Goal: Information Seeking & Learning: Learn about a topic

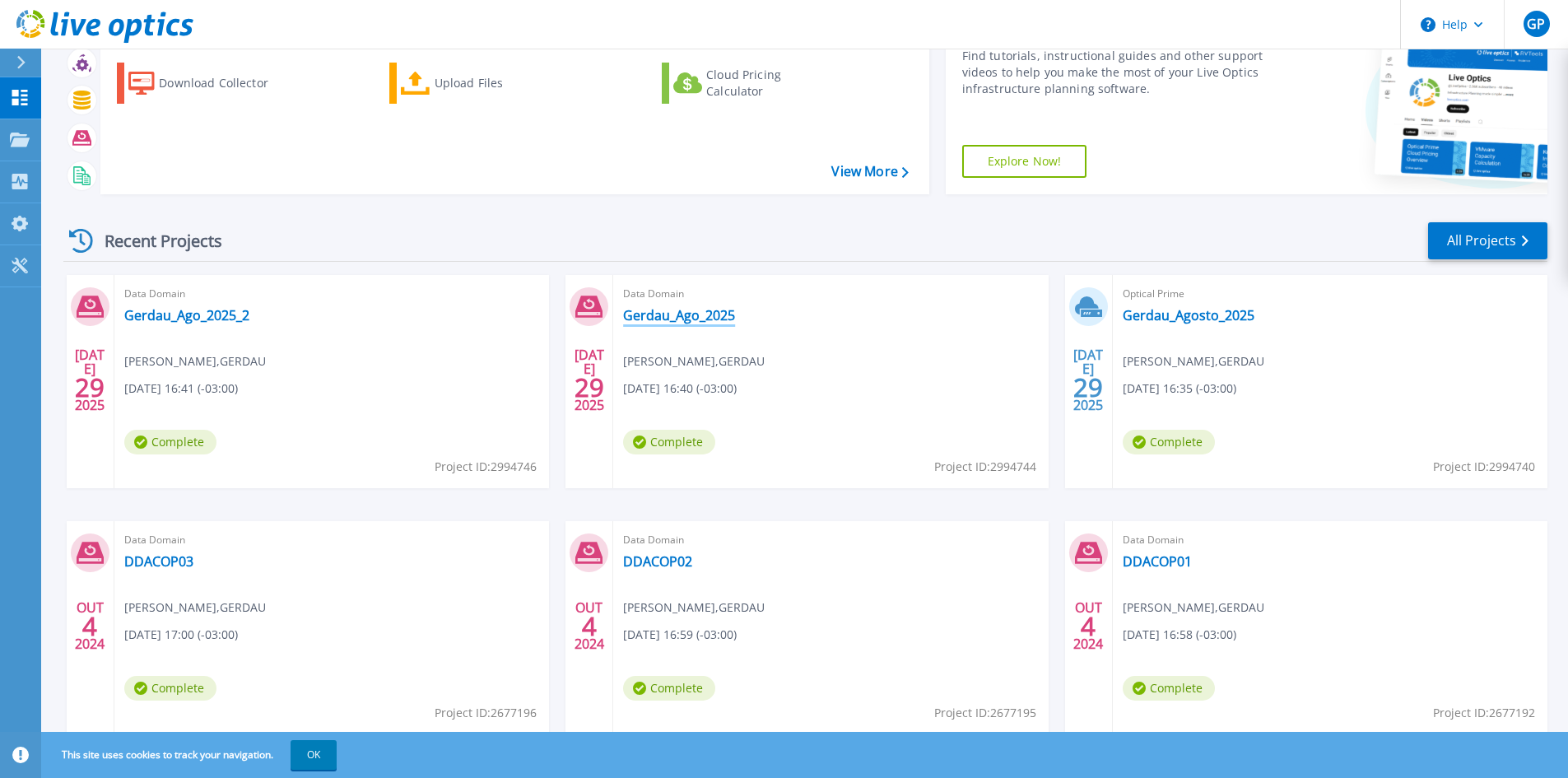
scroll to position [134, 0]
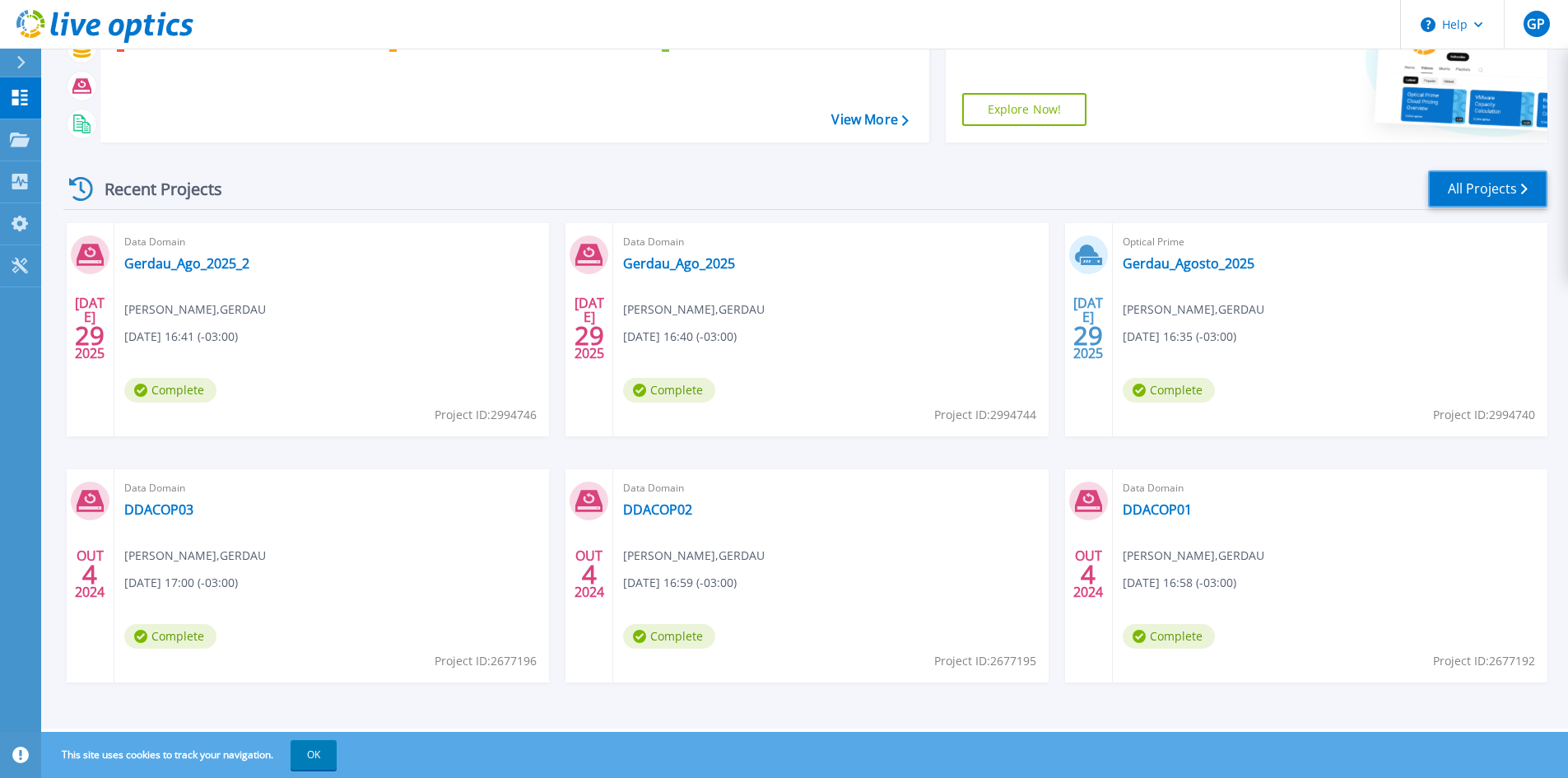
click at [1506, 184] on link "All Projects" at bounding box center [1487, 189] width 120 height 37
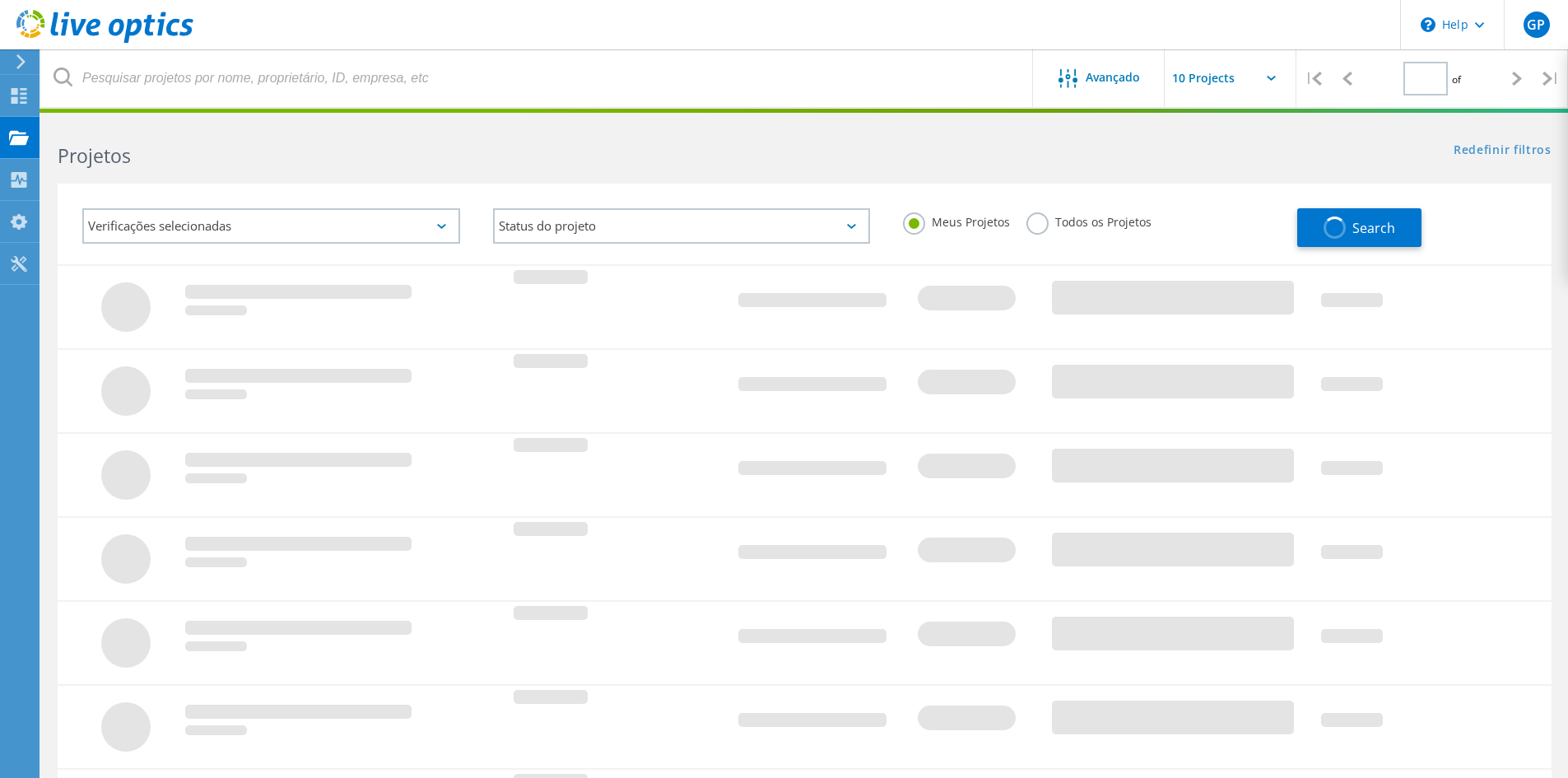
type input "1"
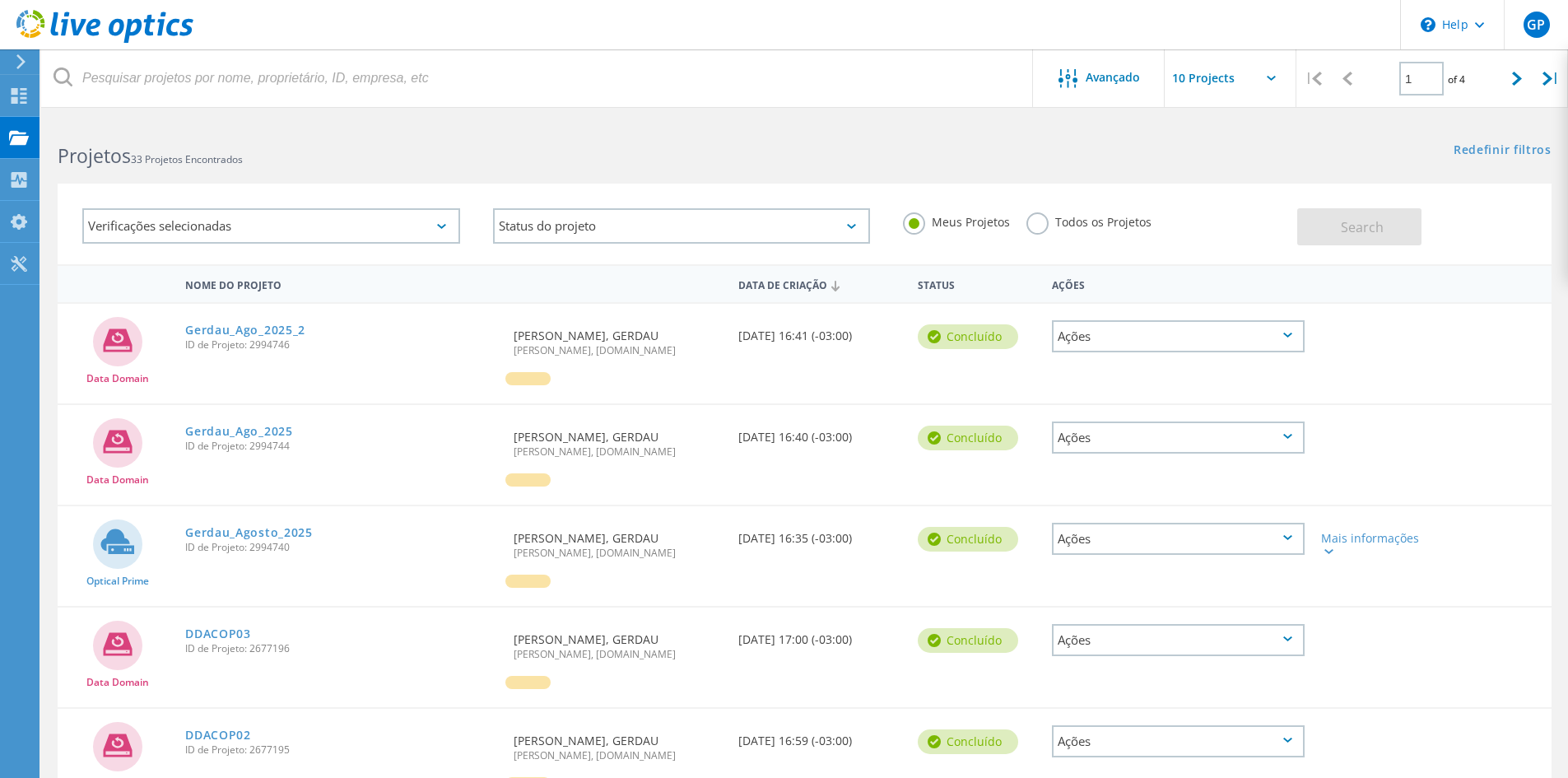
click at [1160, 142] on div "Redefinir filtros Mostrar filtros" at bounding box center [1186, 134] width 763 height 30
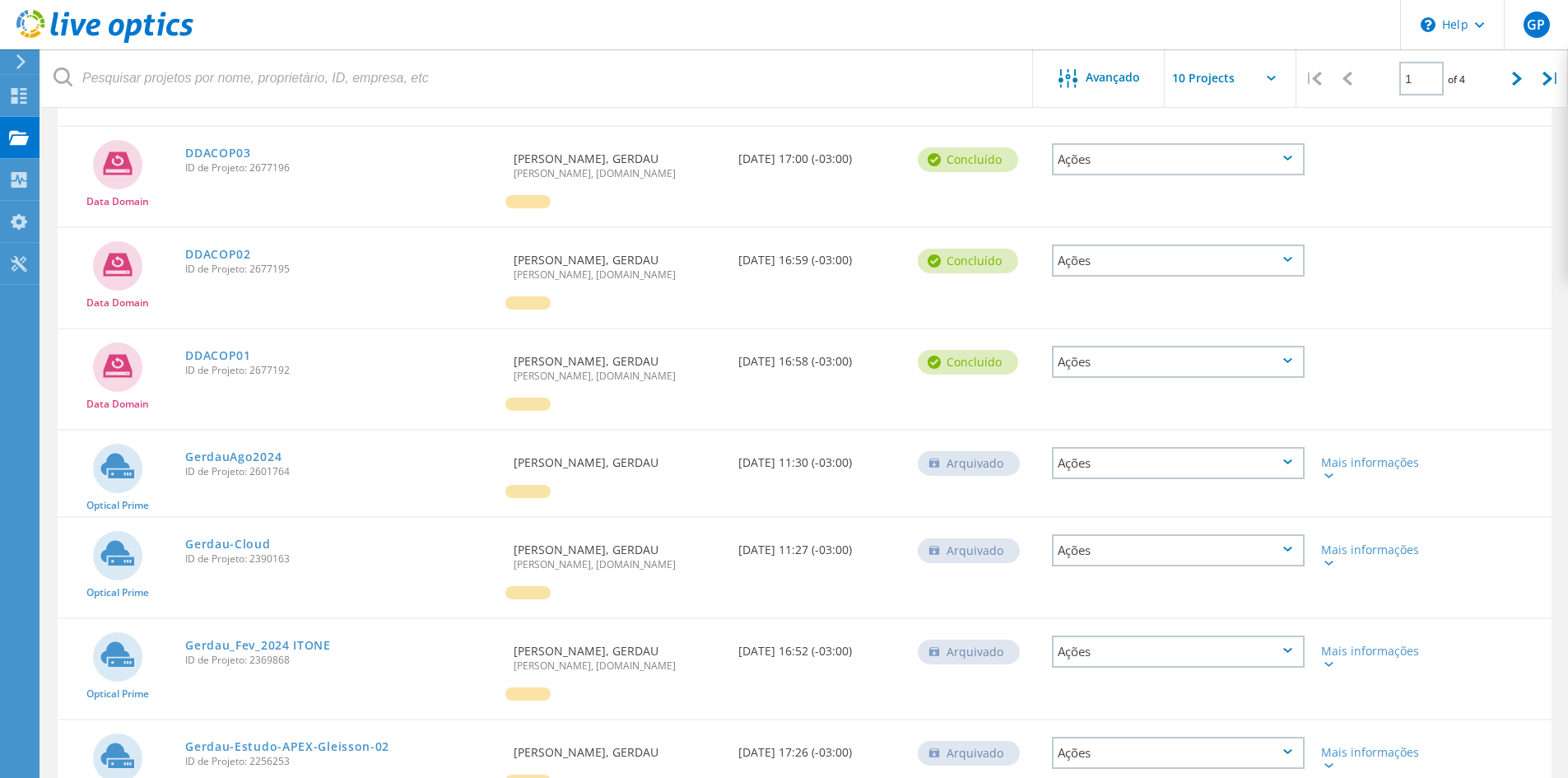
scroll to position [494, 0]
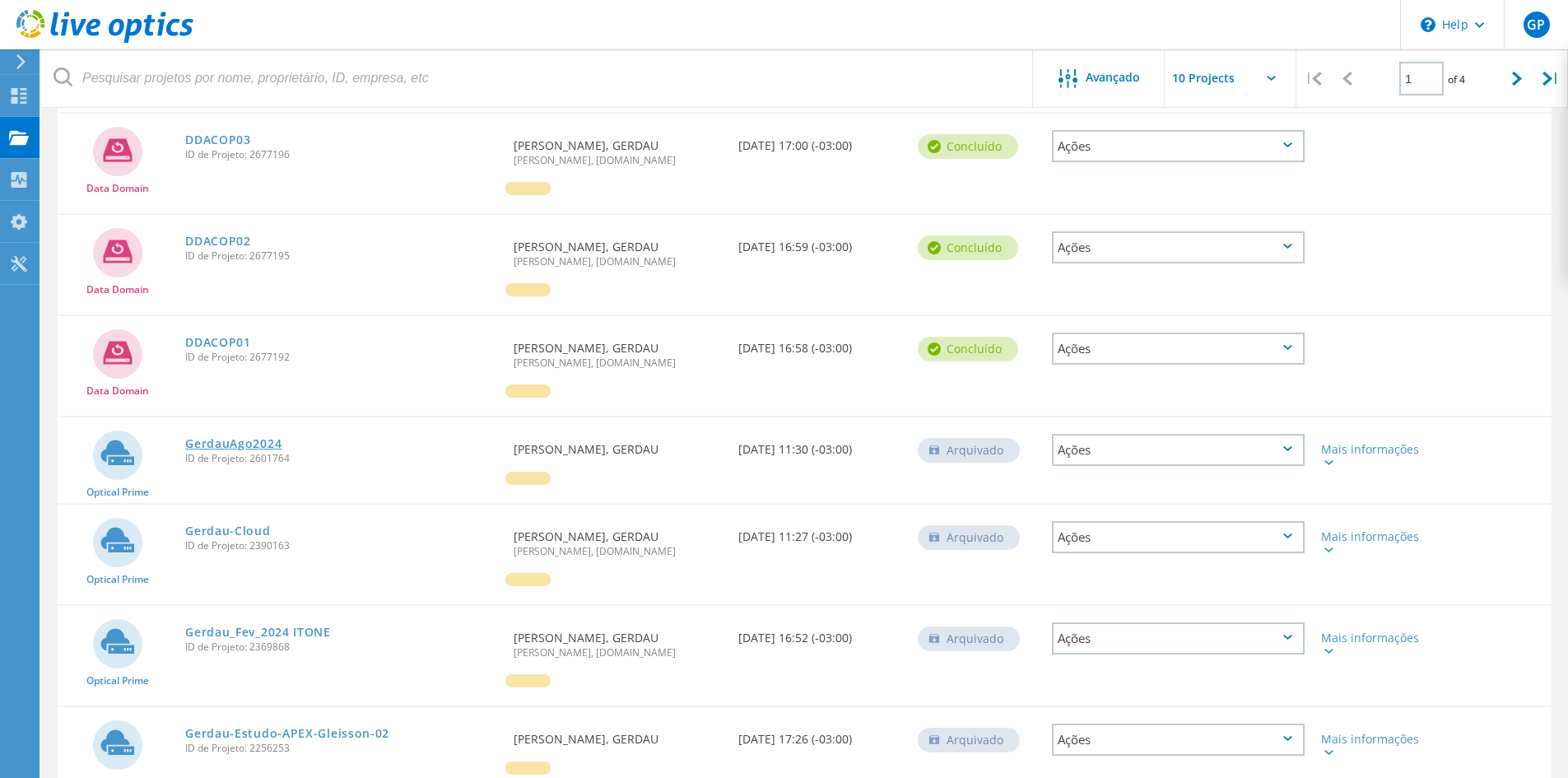
click at [251, 444] on link "GerdauAgo2024" at bounding box center [233, 443] width 96 height 12
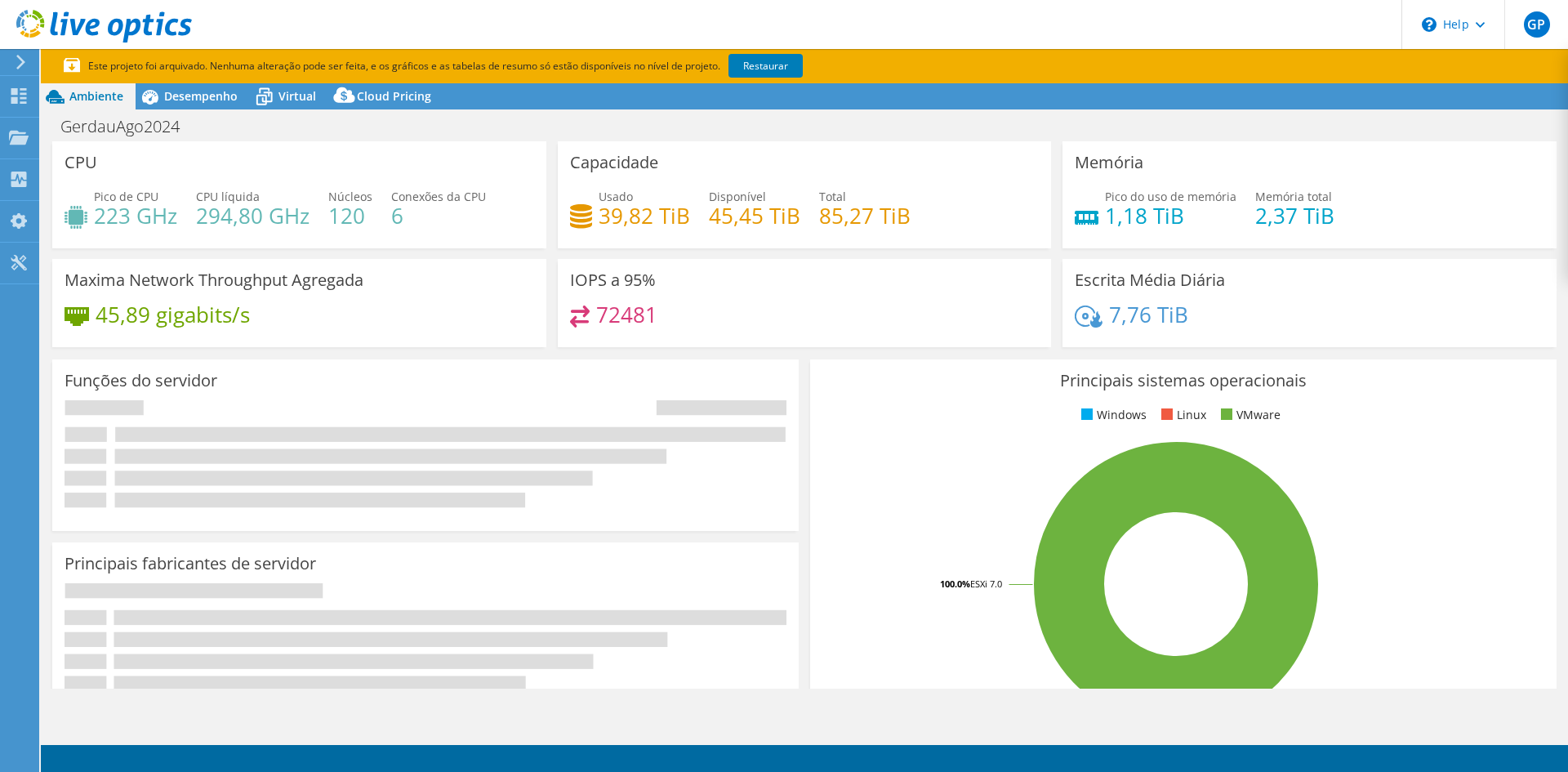
select select "USD"
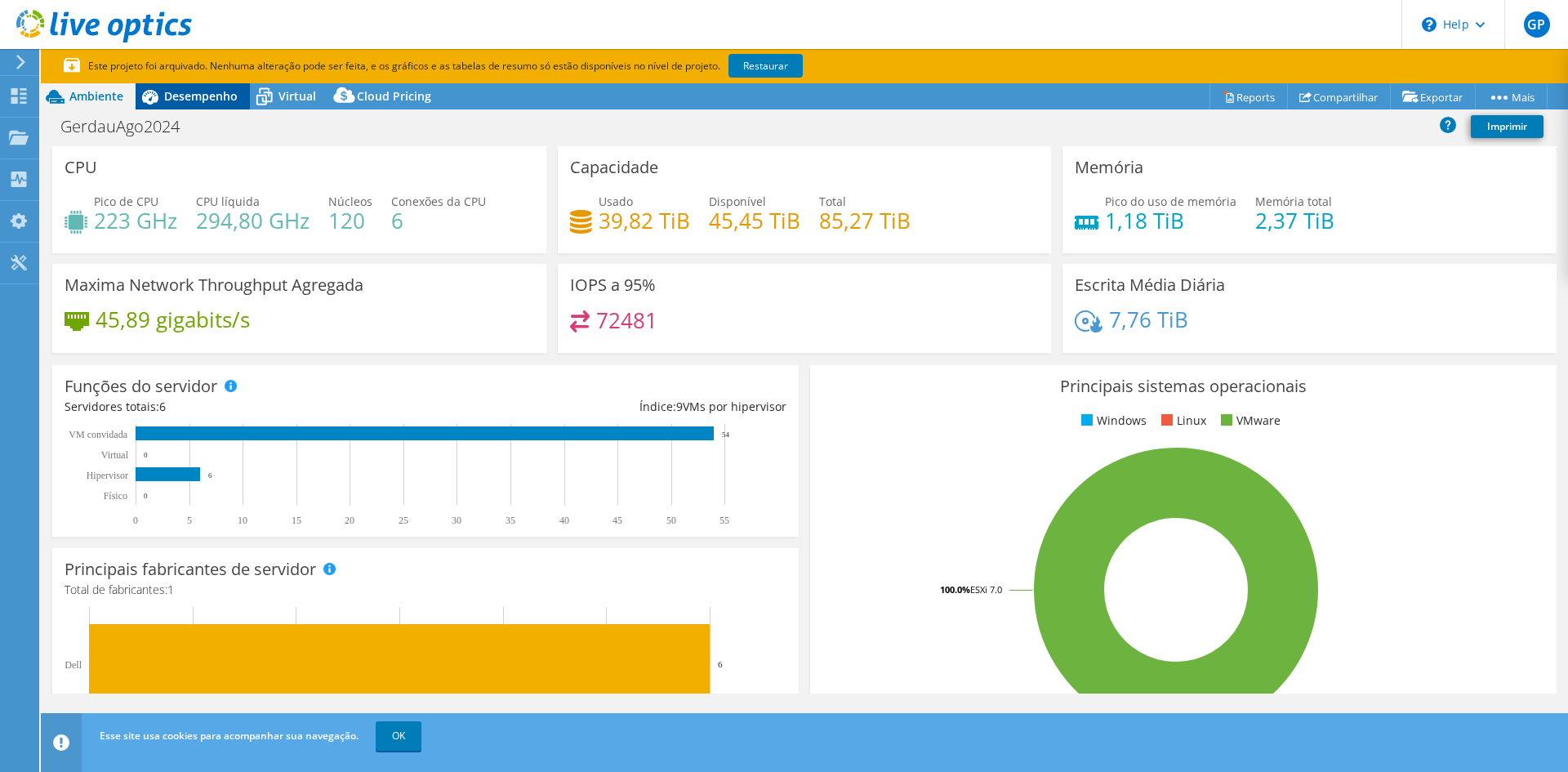
click at [203, 95] on span "Desempenho" at bounding box center [201, 96] width 74 height 16
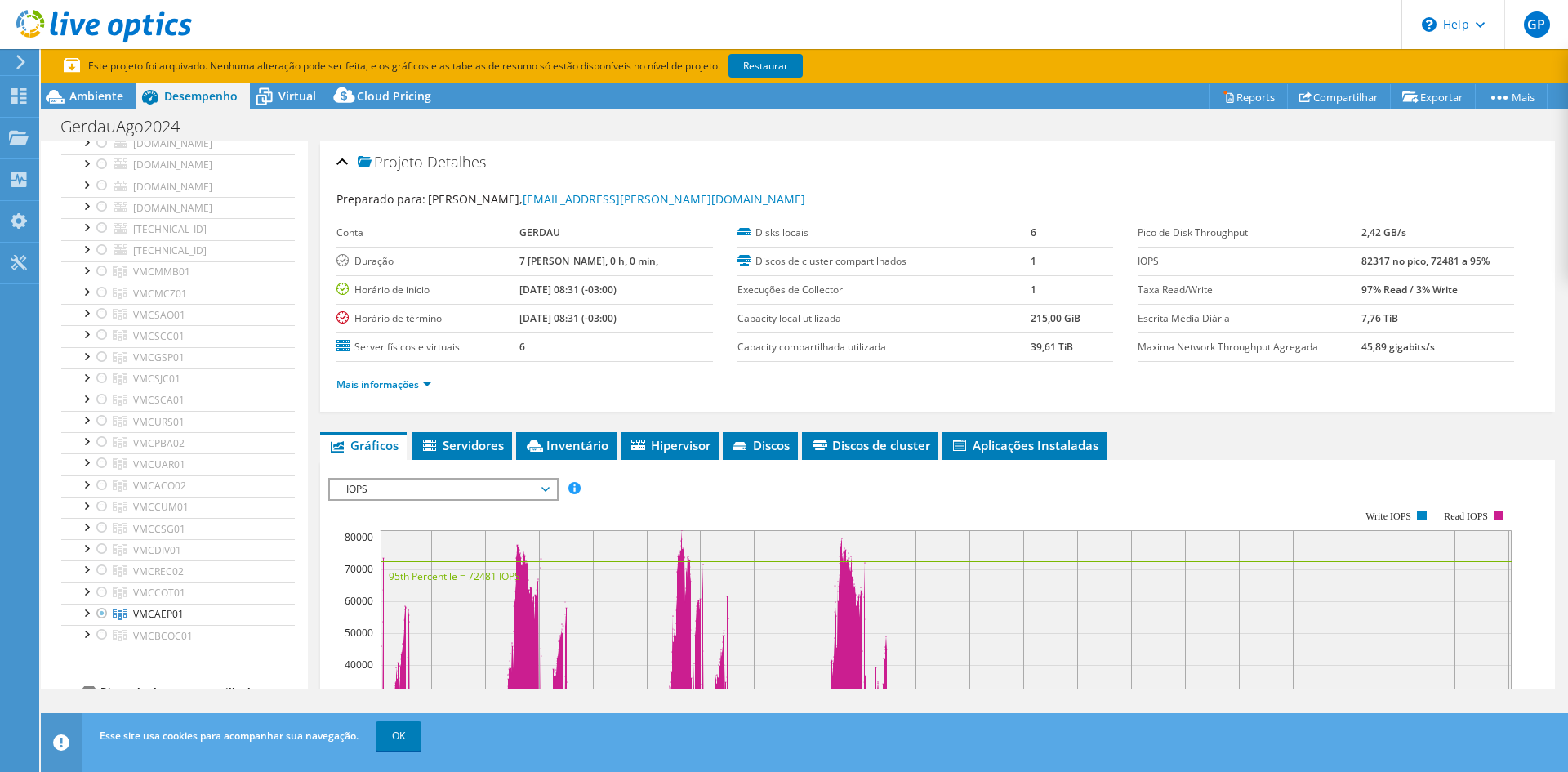
scroll to position [653, 0]
click at [90, 212] on div at bounding box center [86, 209] width 16 height 16
click at [101, 206] on div at bounding box center [102, 211] width 16 height 20
click at [101, 211] on div at bounding box center [102, 211] width 16 height 20
click at [172, 213] on span "VMCSAO01" at bounding box center [159, 212] width 52 height 14
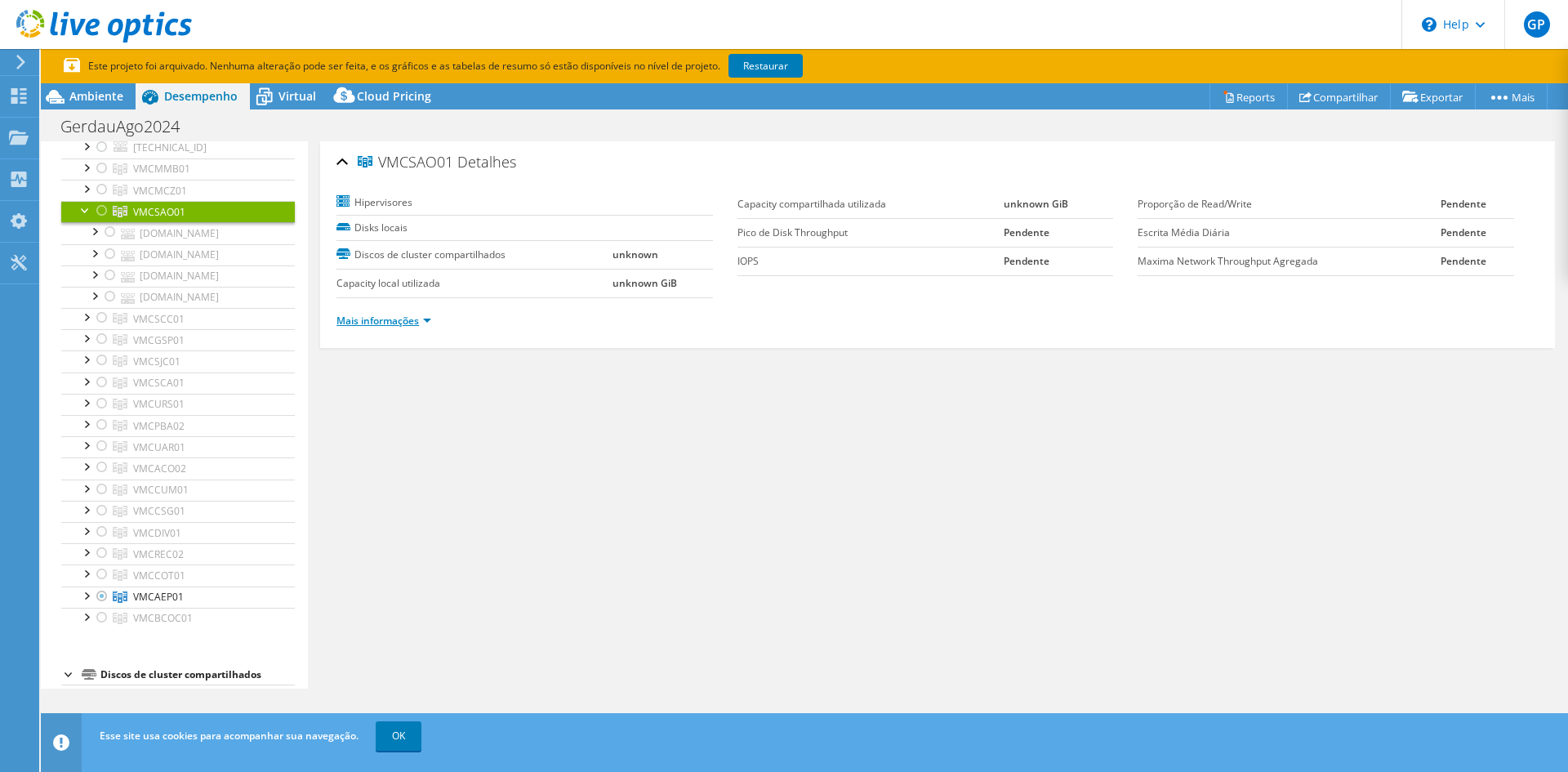
click at [425, 318] on link "Mais informações" at bounding box center [384, 320] width 95 height 14
click at [109, 233] on div at bounding box center [110, 232] width 16 height 20
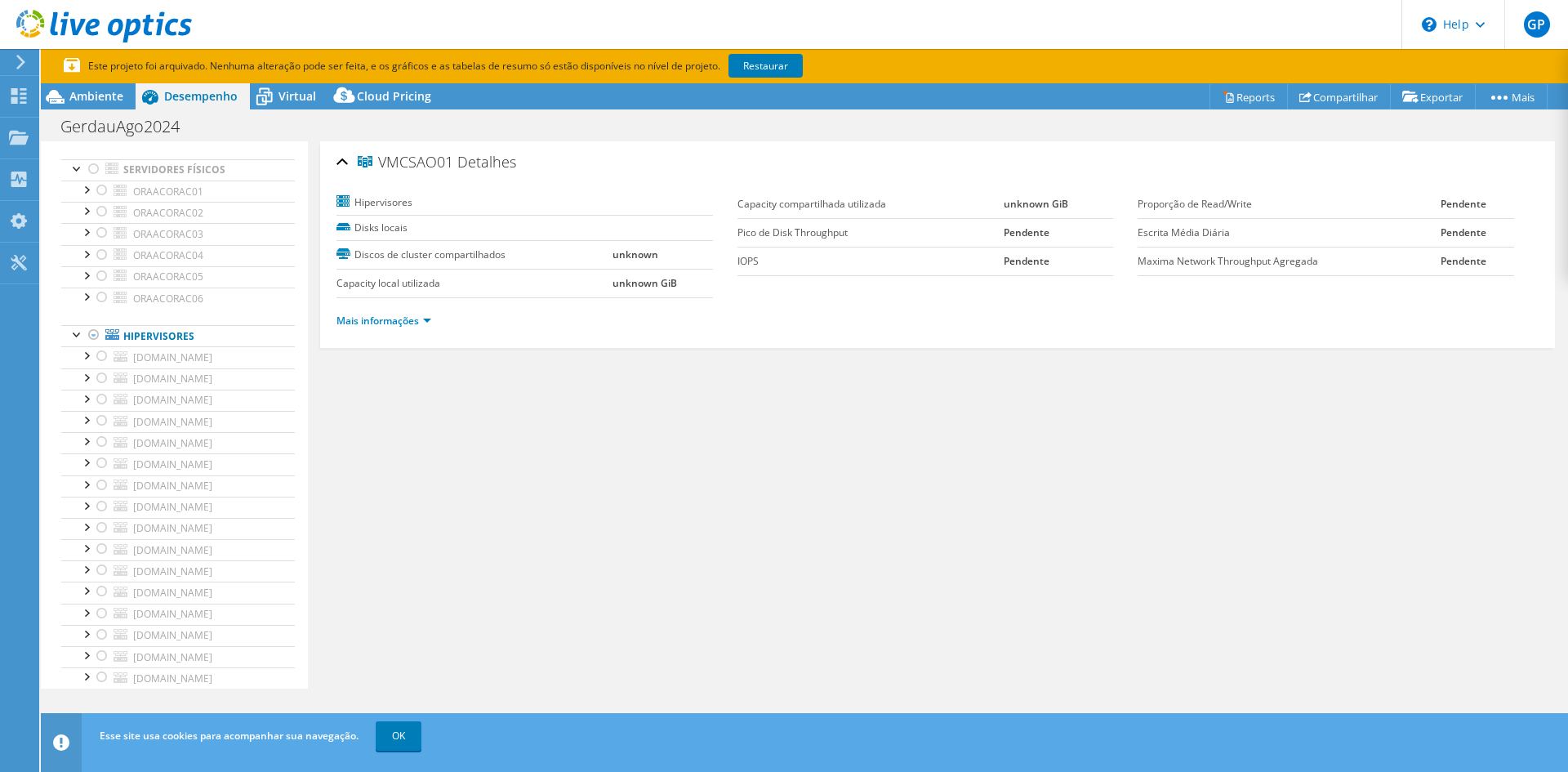
scroll to position [0, 0]
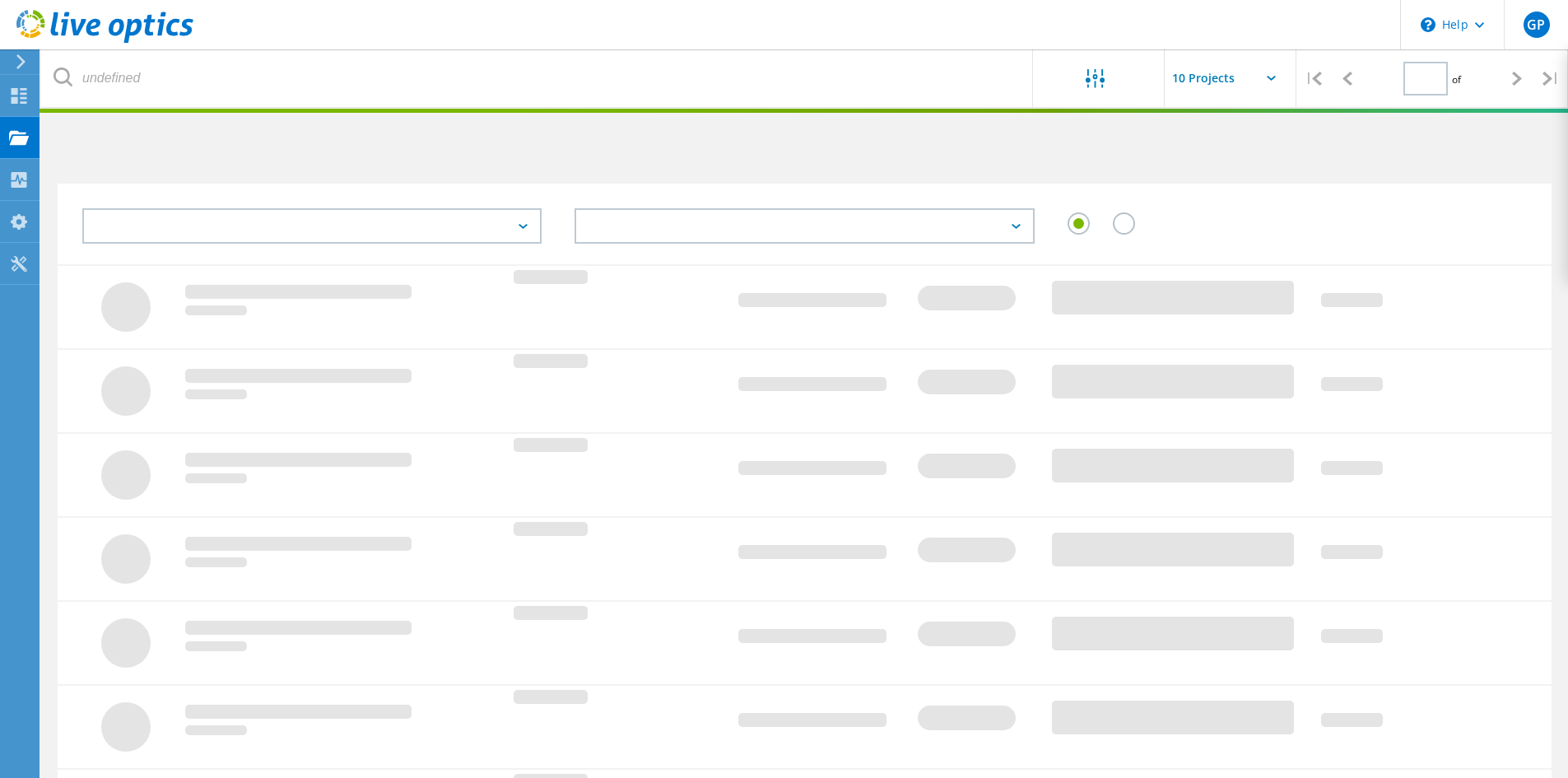
type input "1"
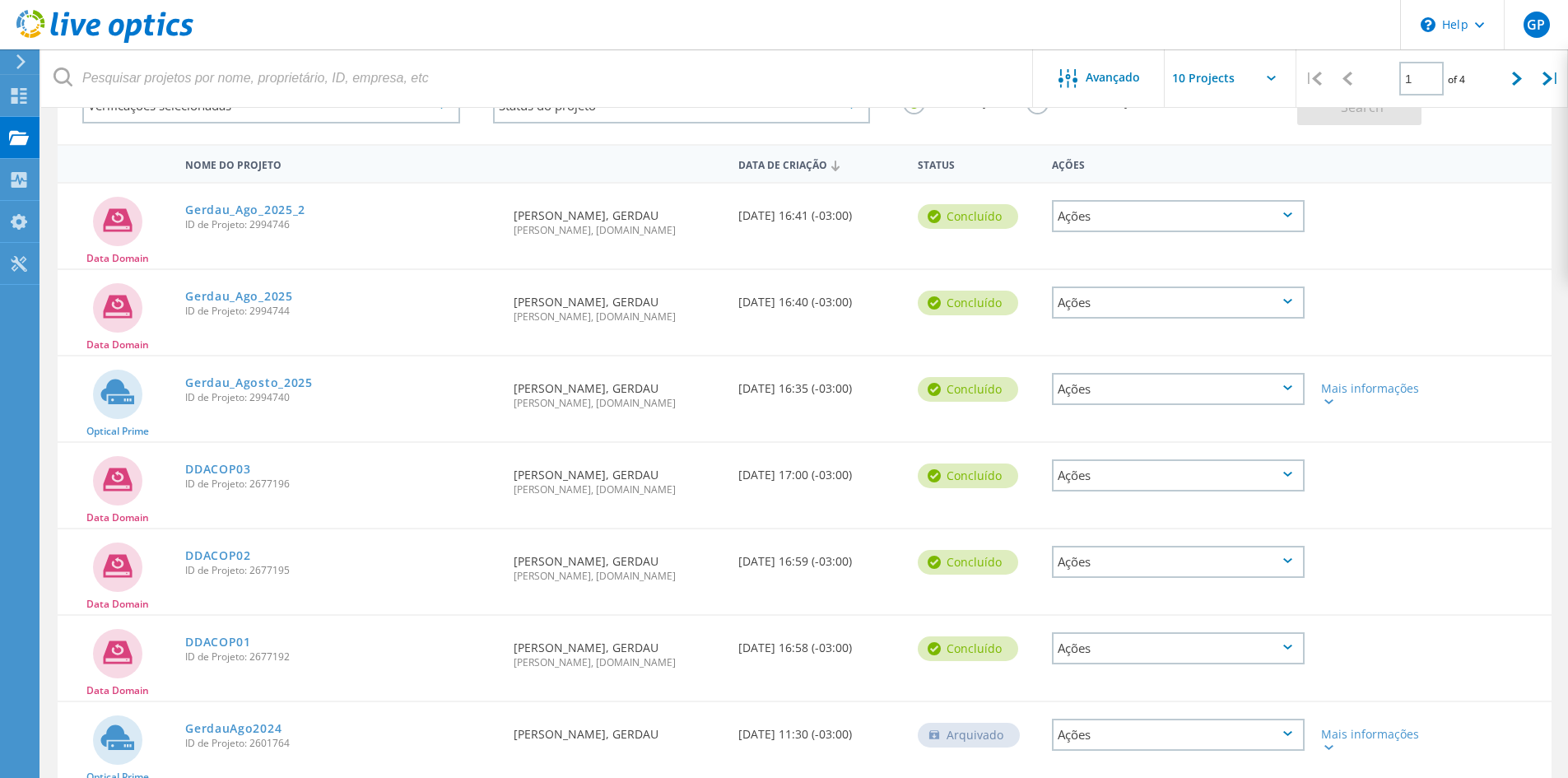
scroll to position [38, 0]
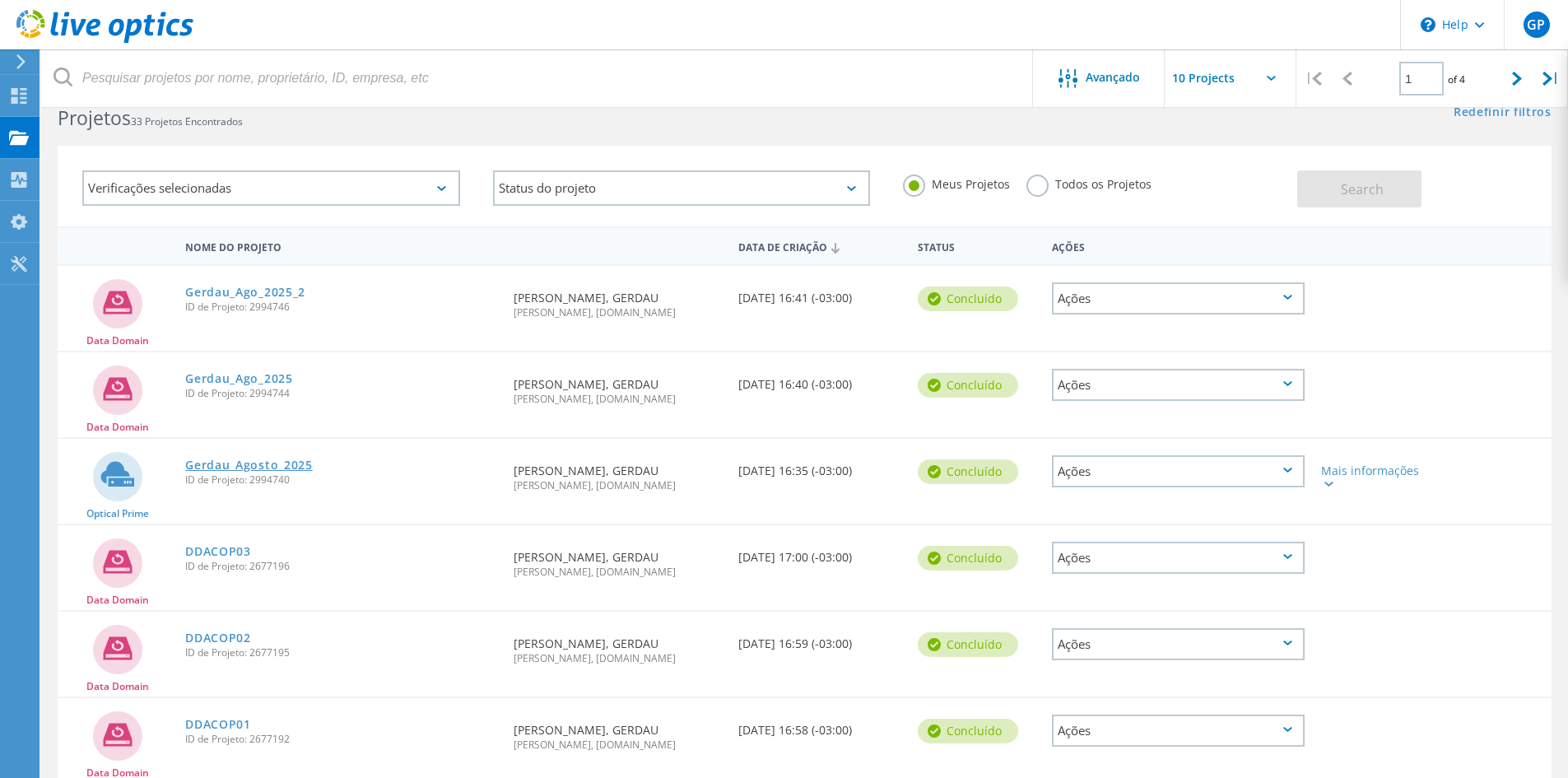
click at [261, 469] on link "Gerdau_Agosto_2025" at bounding box center [249, 465] width 128 height 12
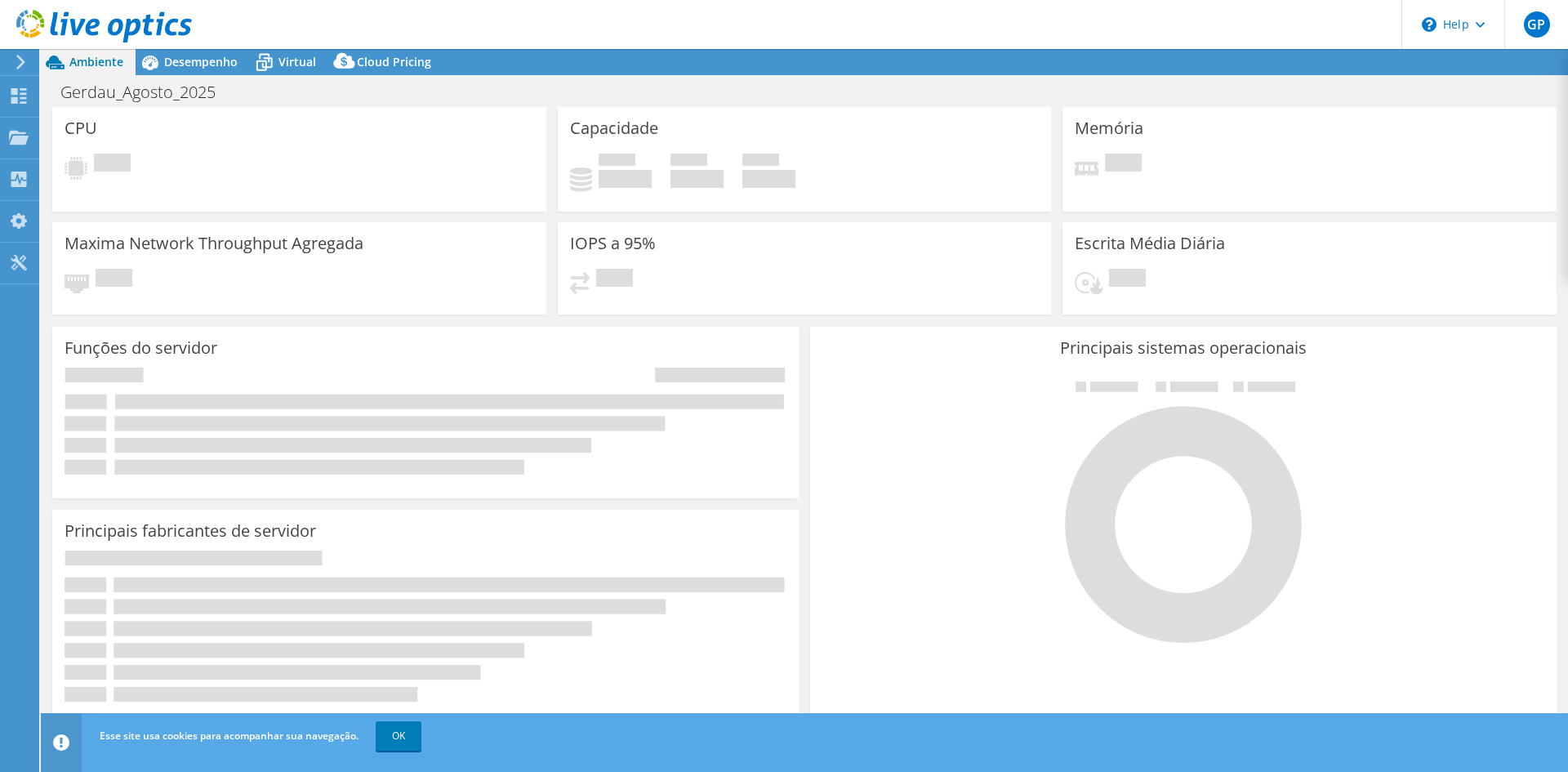
select select "USEast"
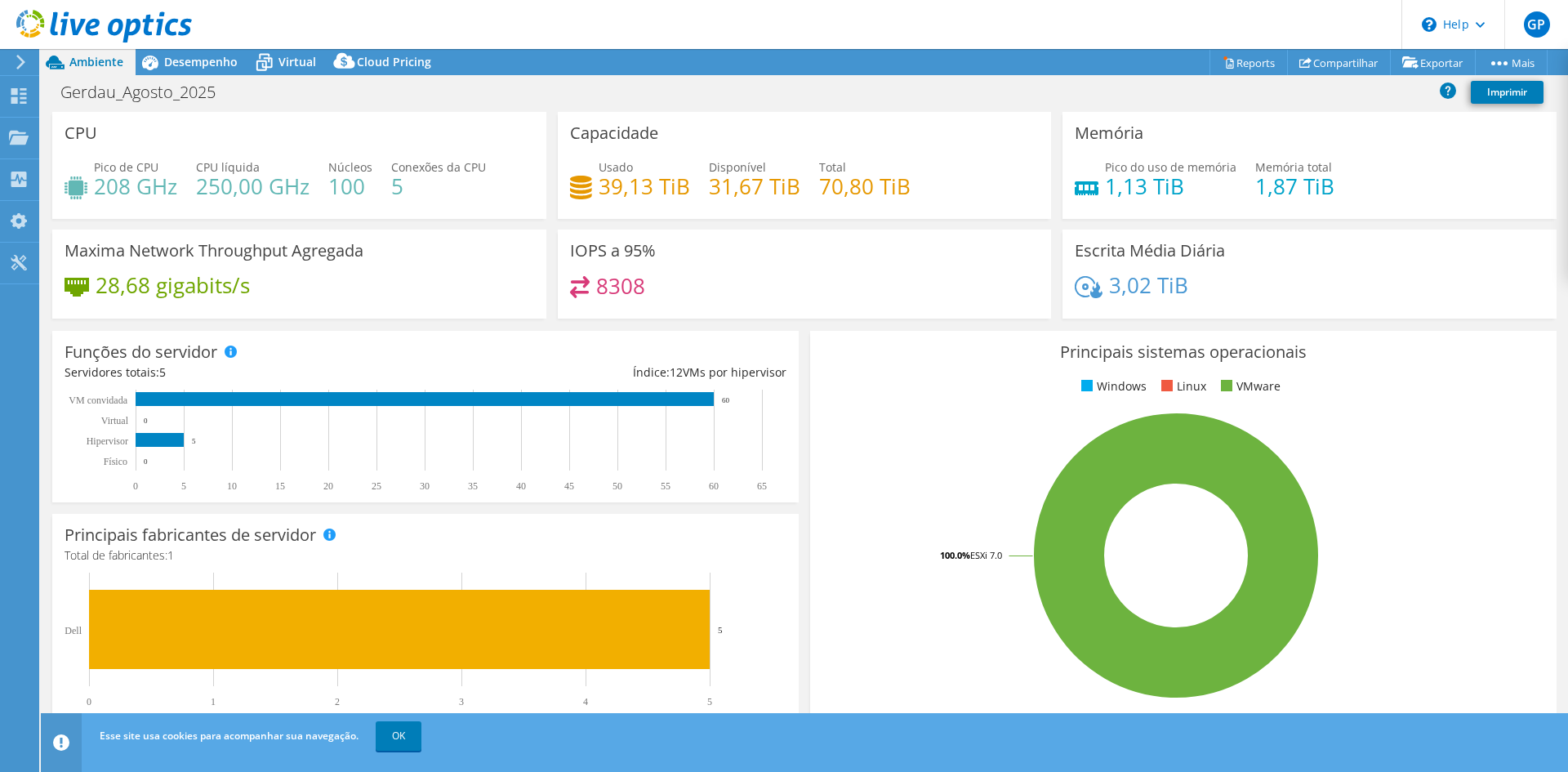
click at [482, 96] on div "Gerdau_Agosto_2025 Imprimir" at bounding box center [804, 92] width 1527 height 30
click at [496, 91] on div "Gerdau_Agosto_2025 Imprimir" at bounding box center [804, 92] width 1527 height 30
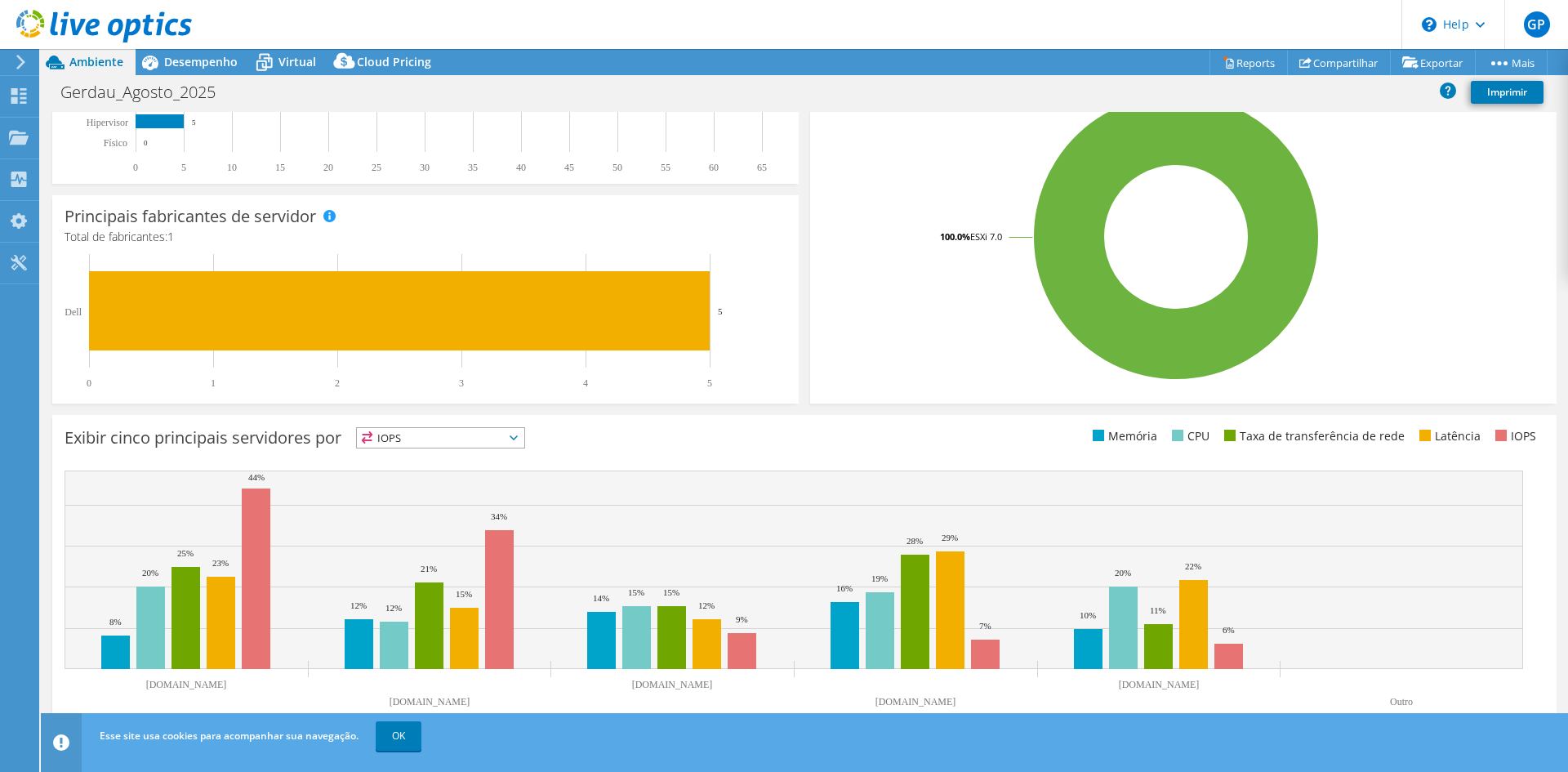
click at [791, 394] on div "Principais fabricantes de servidor Os fabricantes são exibidos em servidores fí…" at bounding box center [425, 299] width 747 height 209
click at [189, 56] on span "Desempenho" at bounding box center [201, 61] width 74 height 16
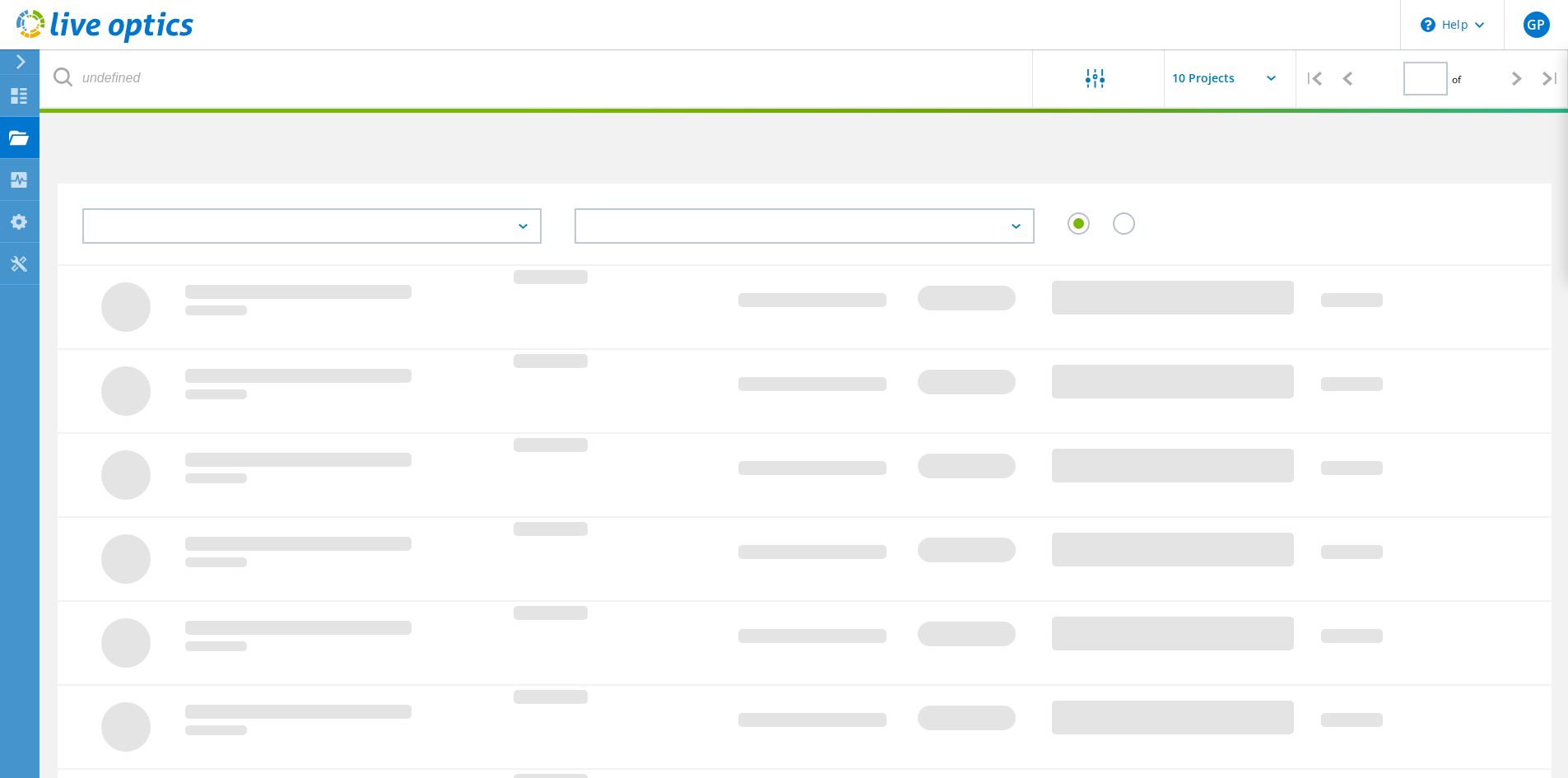
type input "1"
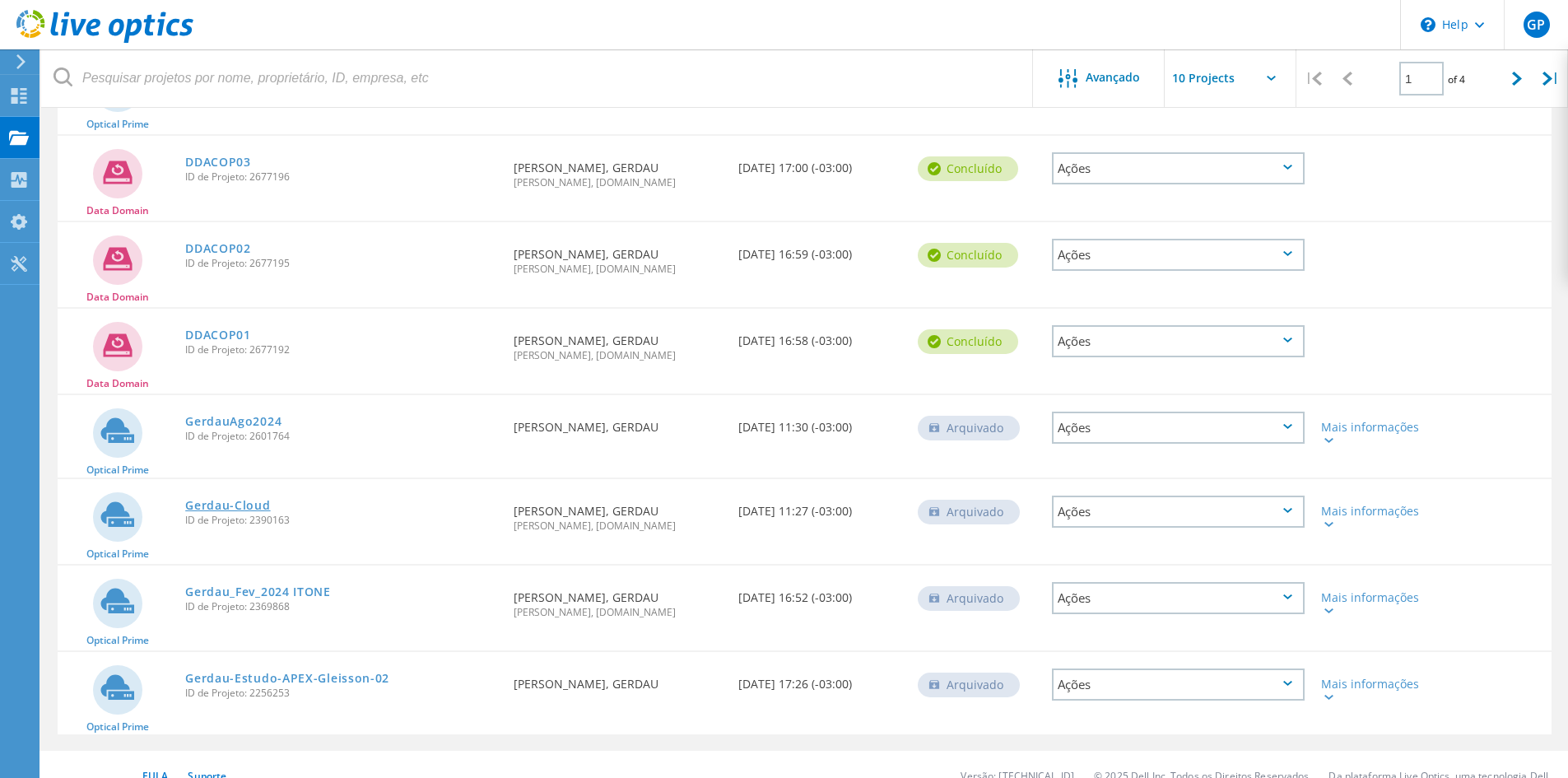
scroll to position [449, 0]
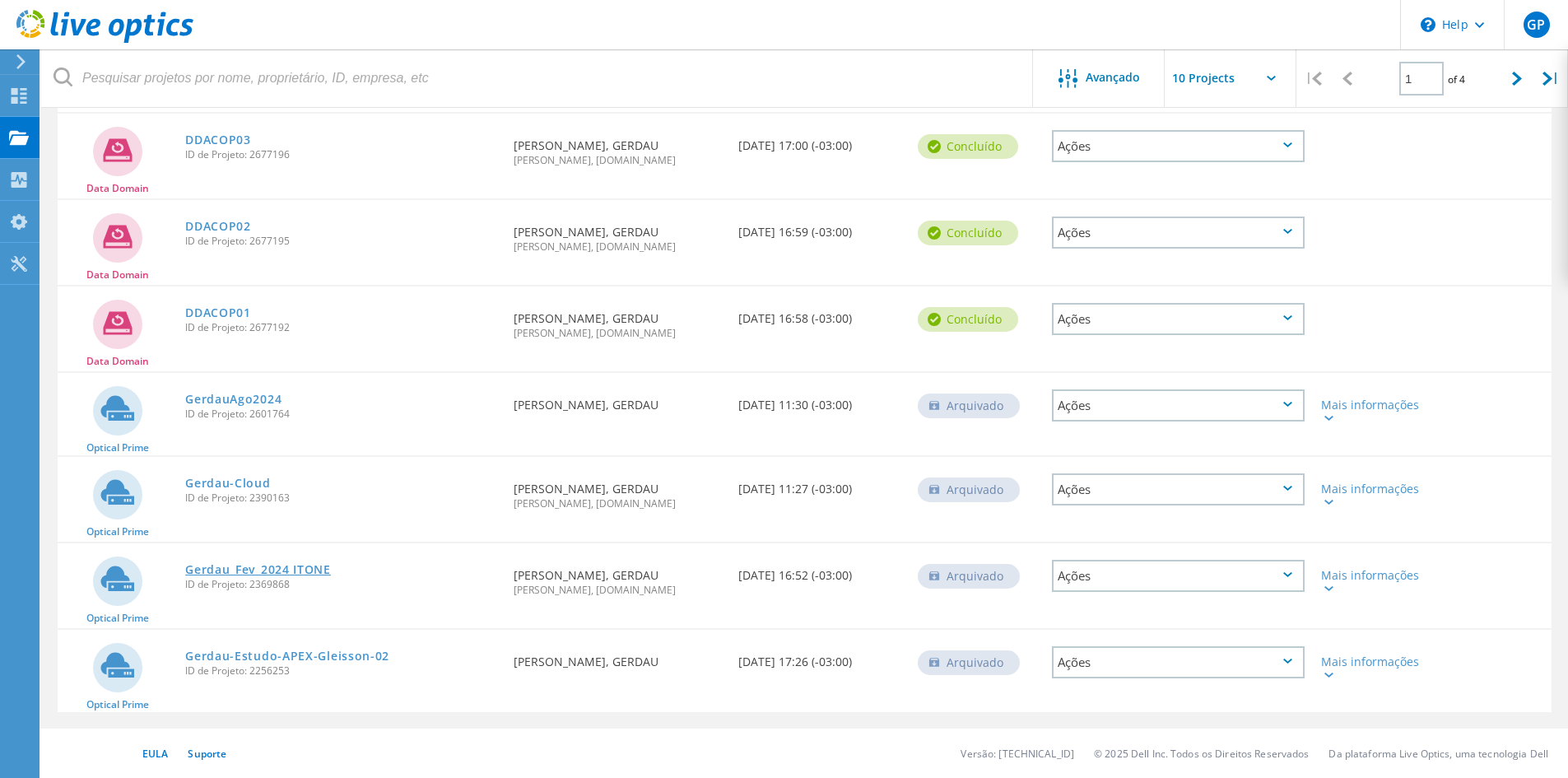
click at [266, 574] on link "Gerdau_Fev_2024 ITONE" at bounding box center [258, 569] width 146 height 12
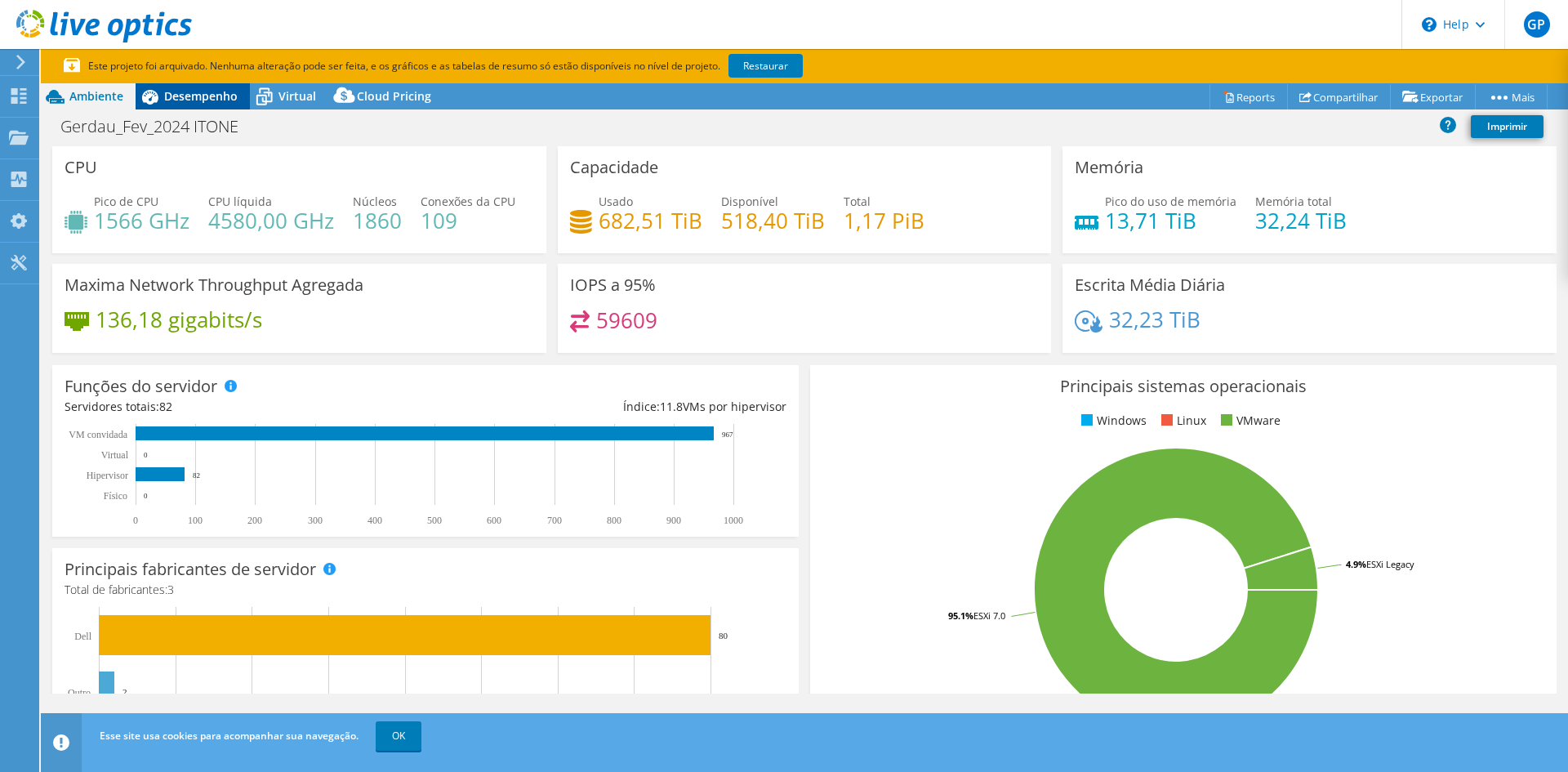
click at [201, 96] on span "Desempenho" at bounding box center [201, 96] width 74 height 16
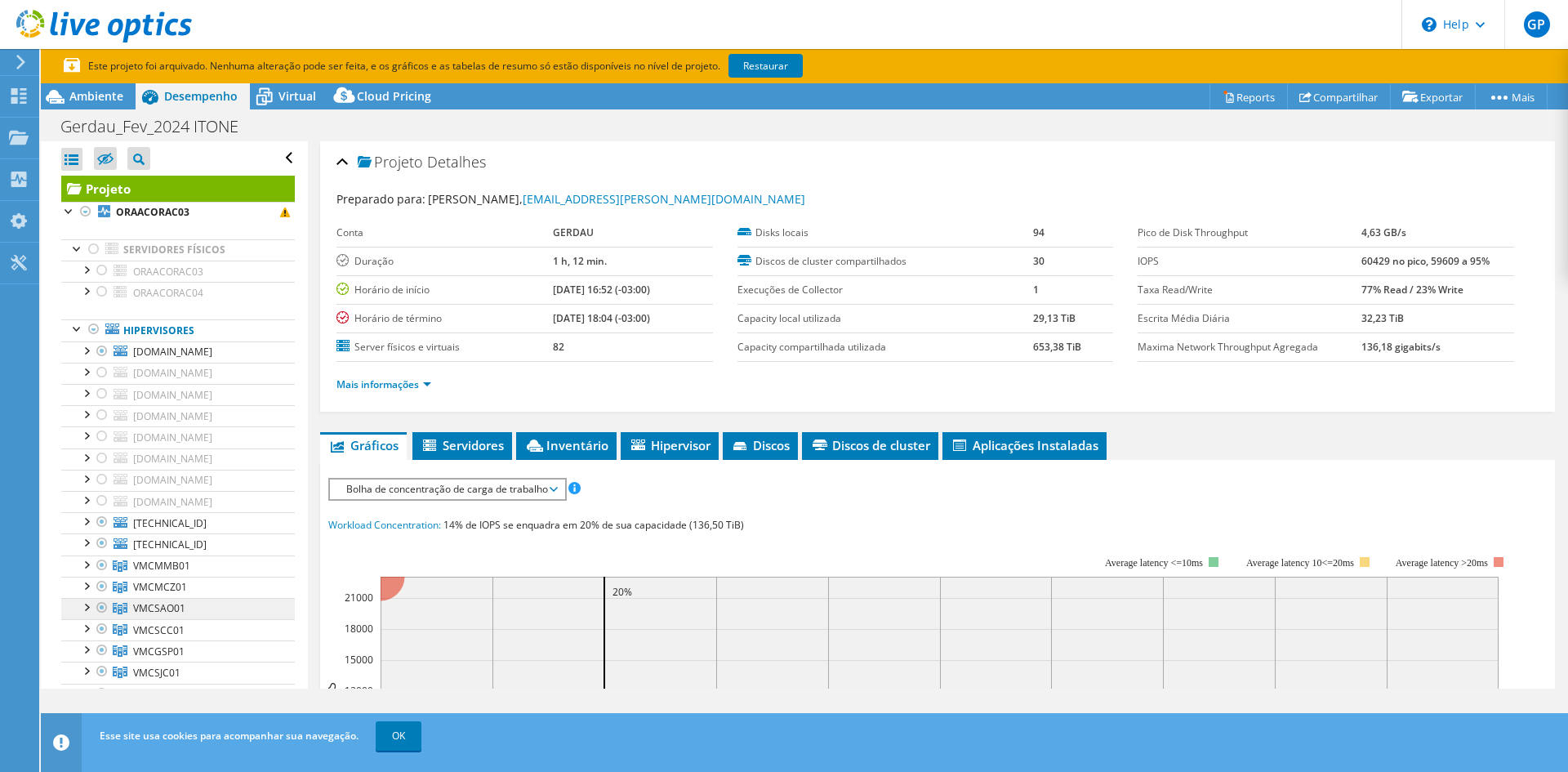
click at [121, 606] on icon at bounding box center [120, 608] width 15 height 11
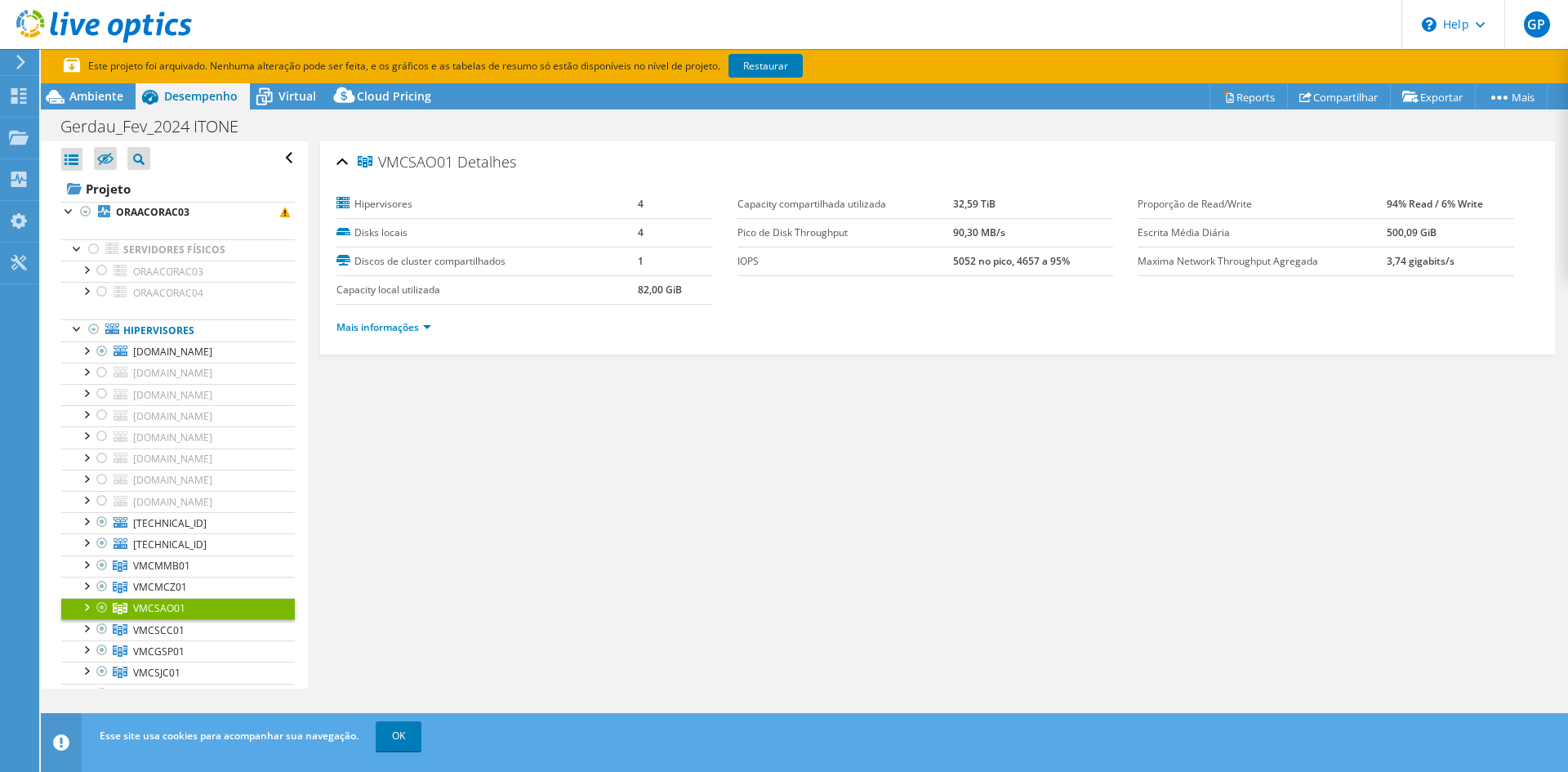
click at [87, 606] on div at bounding box center [86, 606] width 16 height 16
click at [409, 326] on link "Mais informações" at bounding box center [384, 326] width 95 height 14
